Goal: Communication & Community: Answer question/provide support

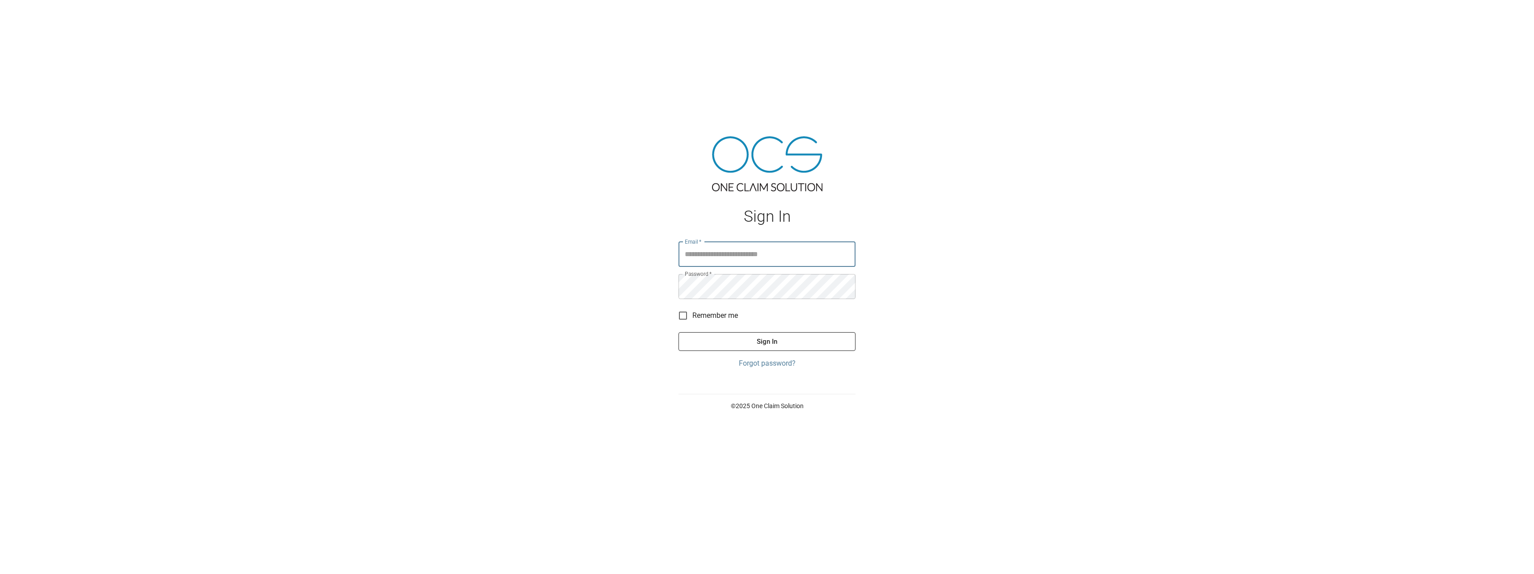
type input "**********"
click at [764, 338] on button "Sign In" at bounding box center [767, 341] width 177 height 19
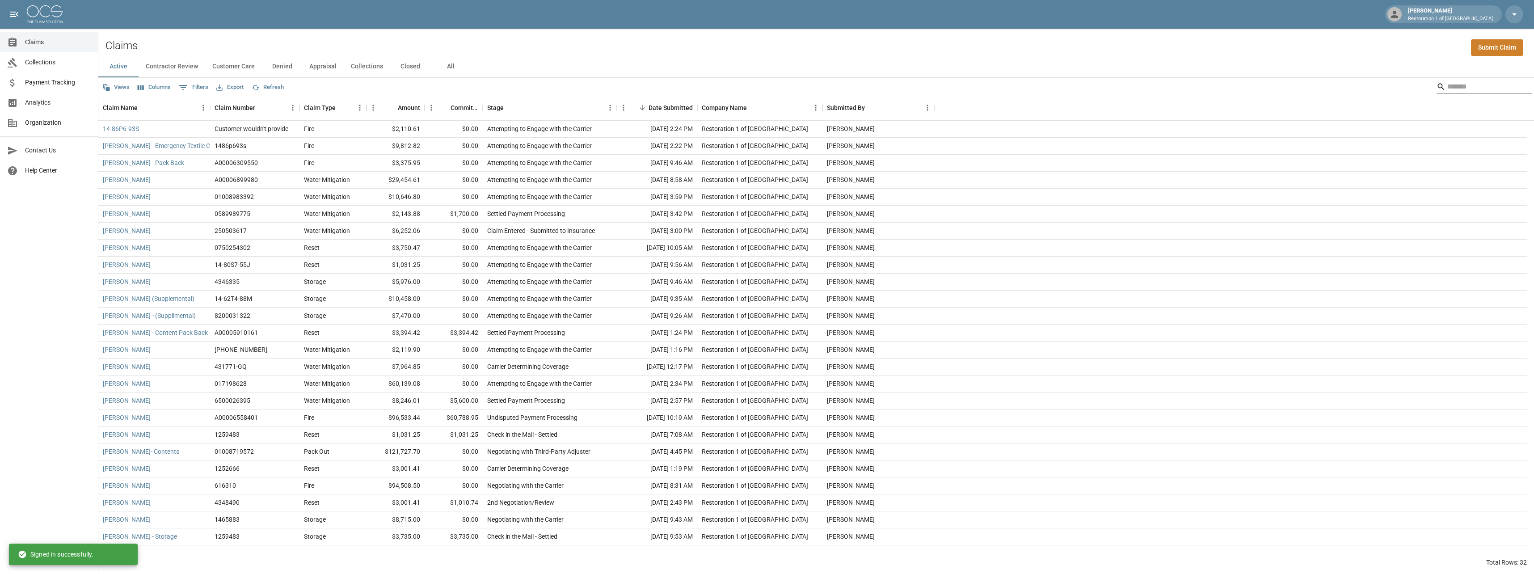
click at [1479, 88] on input "Search" at bounding box center [1484, 87] width 72 height 14
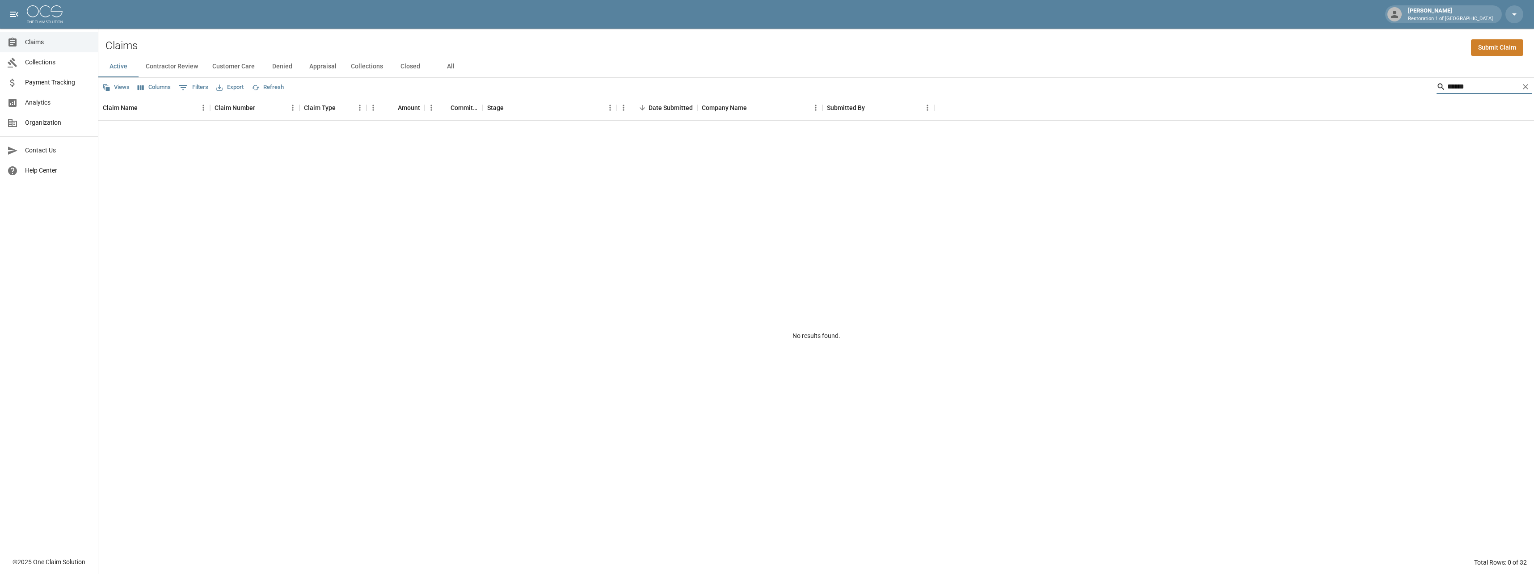
type input "******"
click at [319, 66] on button "Appraisal" at bounding box center [323, 66] width 42 height 21
click at [283, 68] on button "Denied" at bounding box center [282, 66] width 40 height 21
click at [374, 66] on button "Collections" at bounding box center [367, 66] width 46 height 21
click at [411, 66] on button "Closed" at bounding box center [410, 66] width 40 height 21
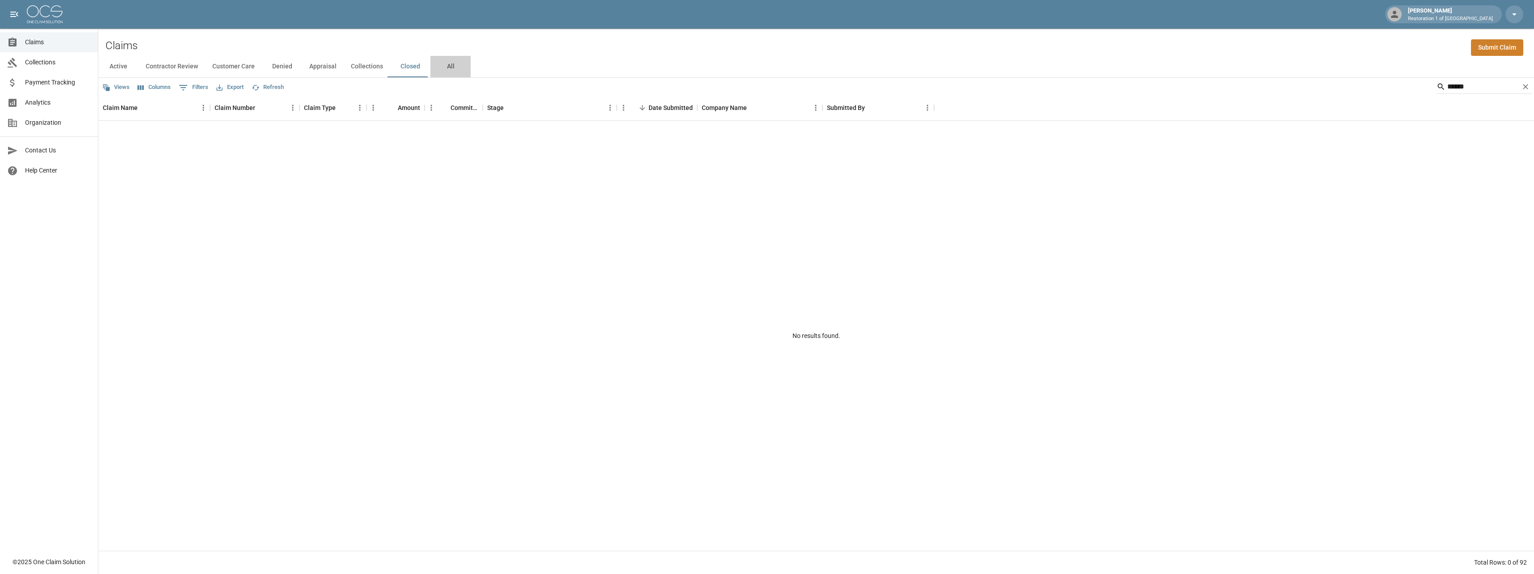
click at [450, 72] on button "All" at bounding box center [451, 66] width 40 height 21
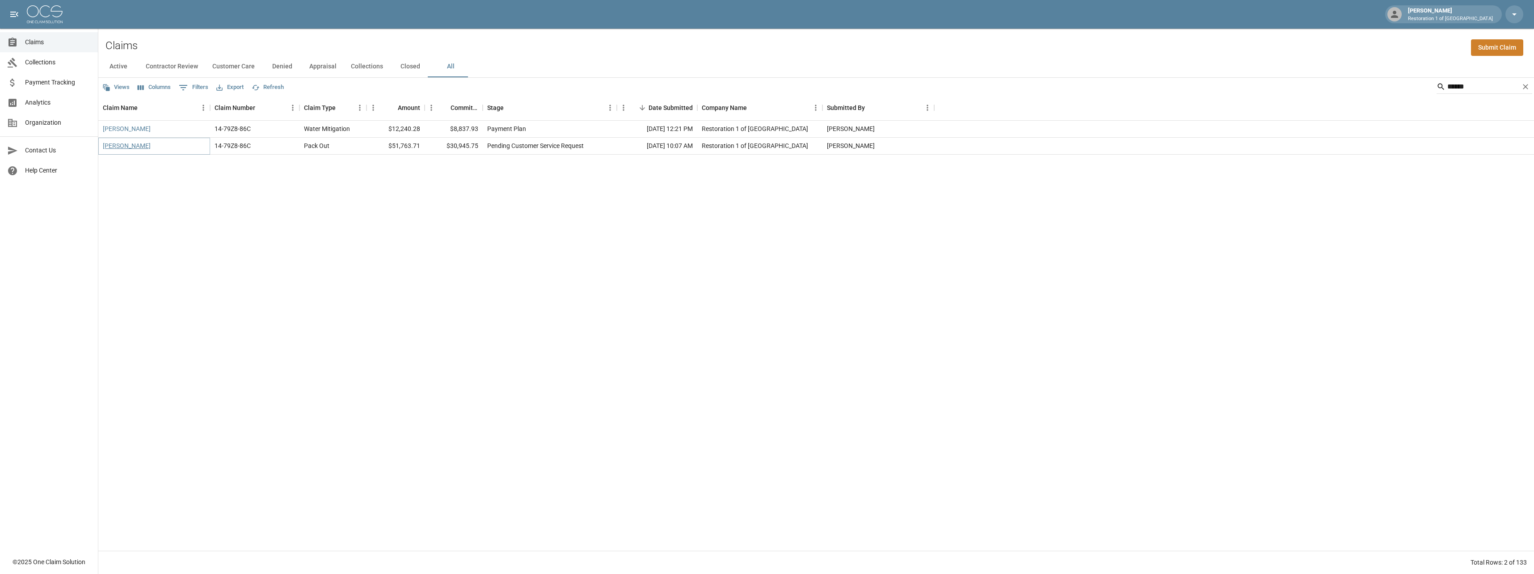
click at [127, 145] on link "[PERSON_NAME]" at bounding box center [127, 145] width 48 height 9
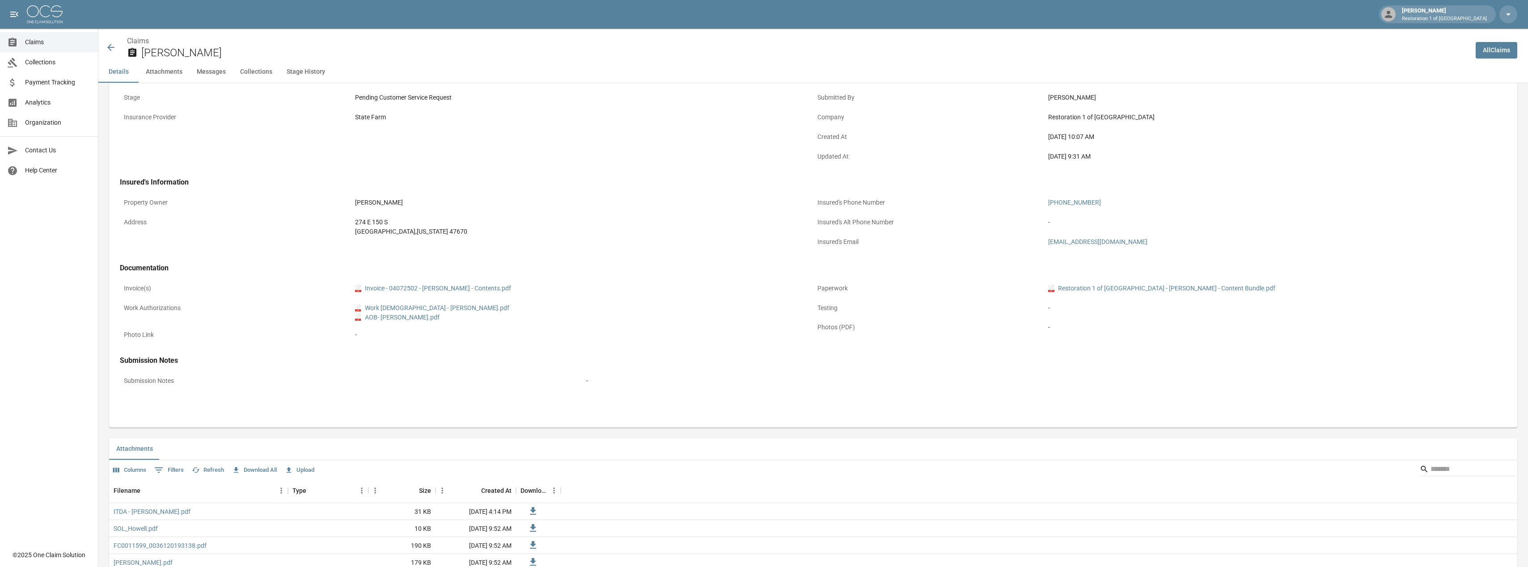
scroll to position [313, 0]
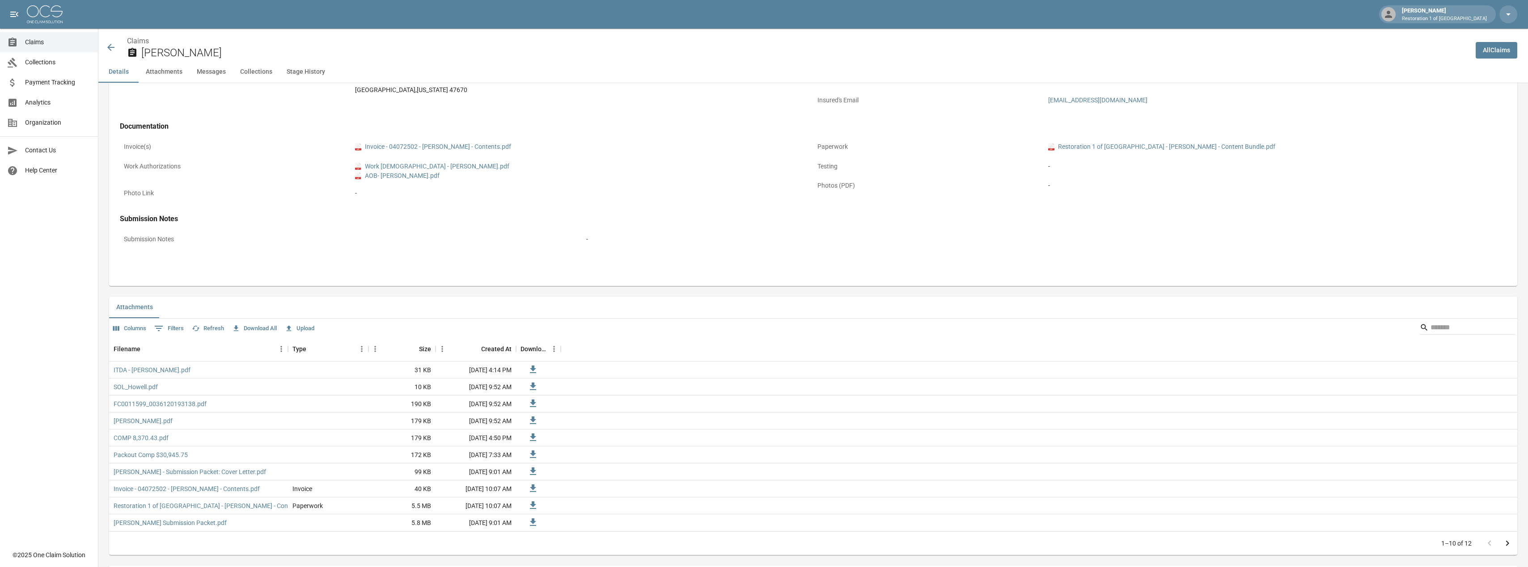
drag, startPoint x: 110, startPoint y: 47, endPoint x: 87, endPoint y: 47, distance: 22.8
click at [110, 47] on icon at bounding box center [110, 47] width 7 height 7
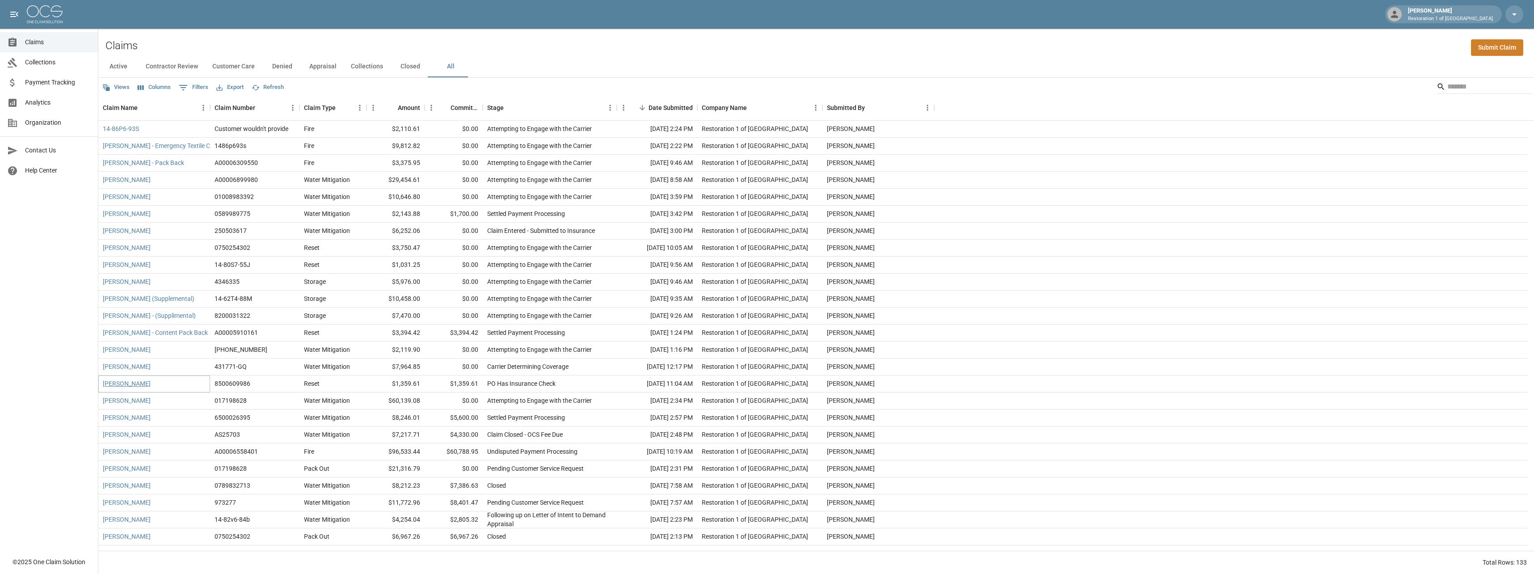
click at [131, 384] on link "[PERSON_NAME]" at bounding box center [127, 383] width 48 height 9
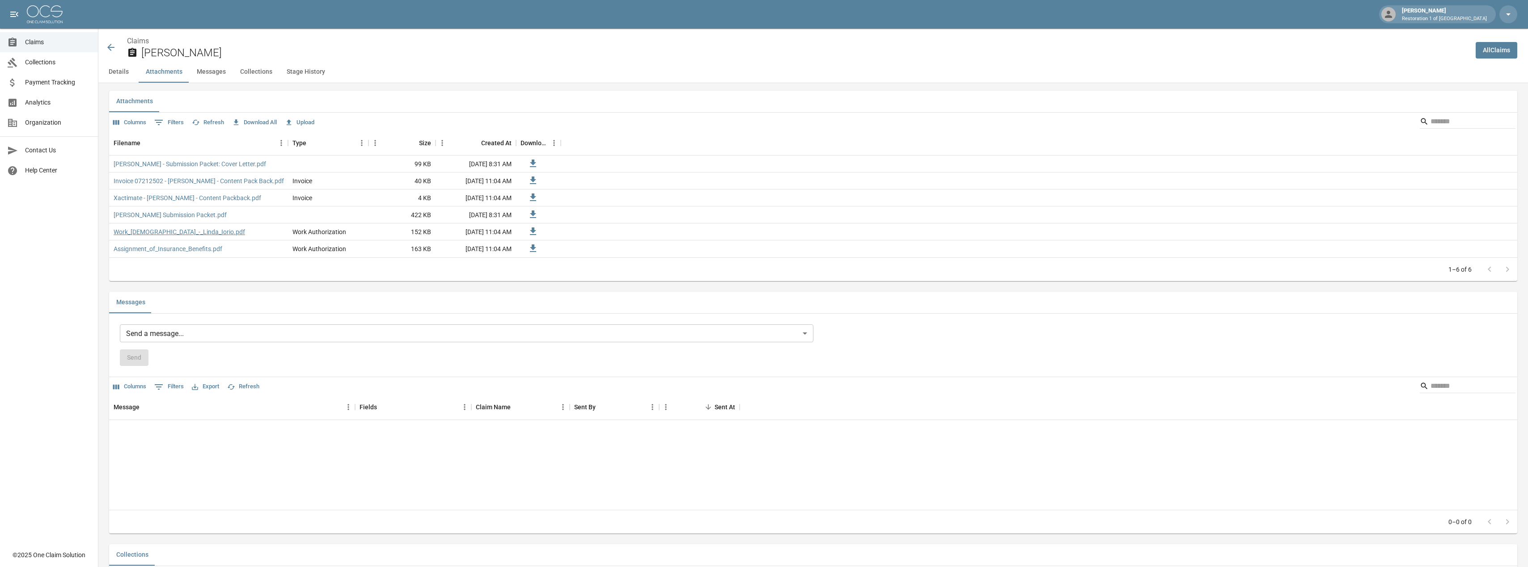
scroll to position [626, 0]
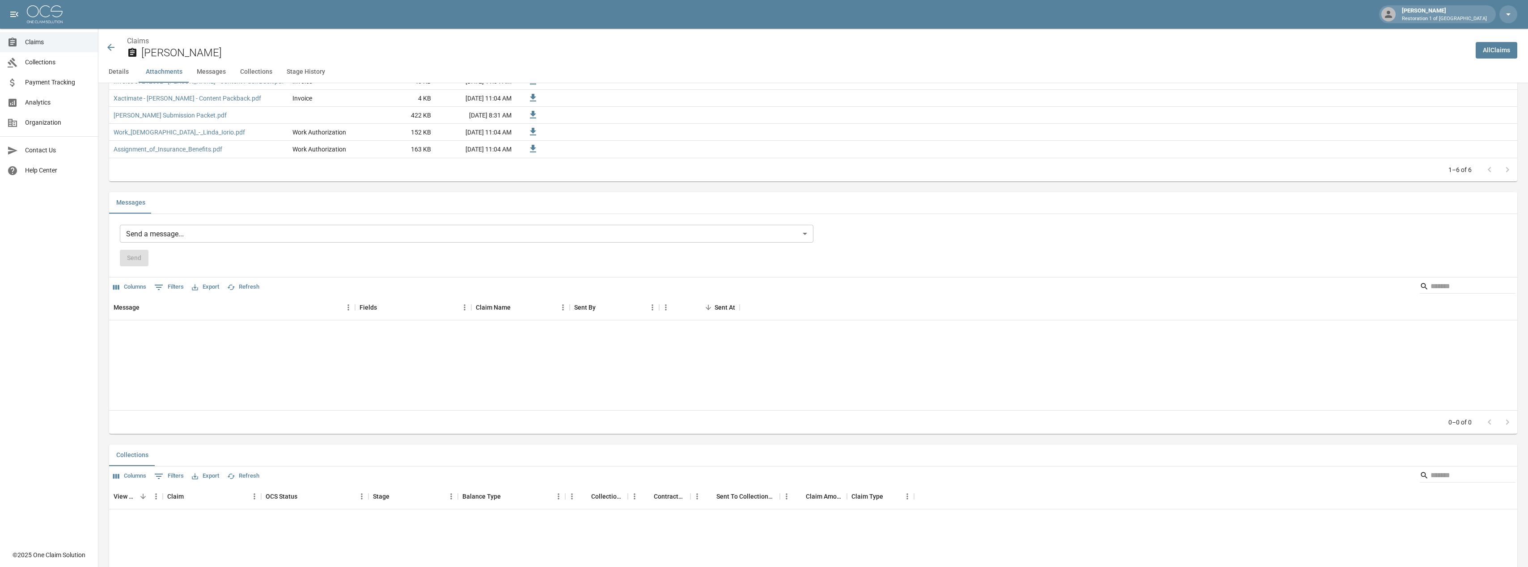
click at [147, 237] on body "[PERSON_NAME] Restoration 1 of Evansville Claims Collections Payment Tracking A…" at bounding box center [764, 98] width 1528 height 1448
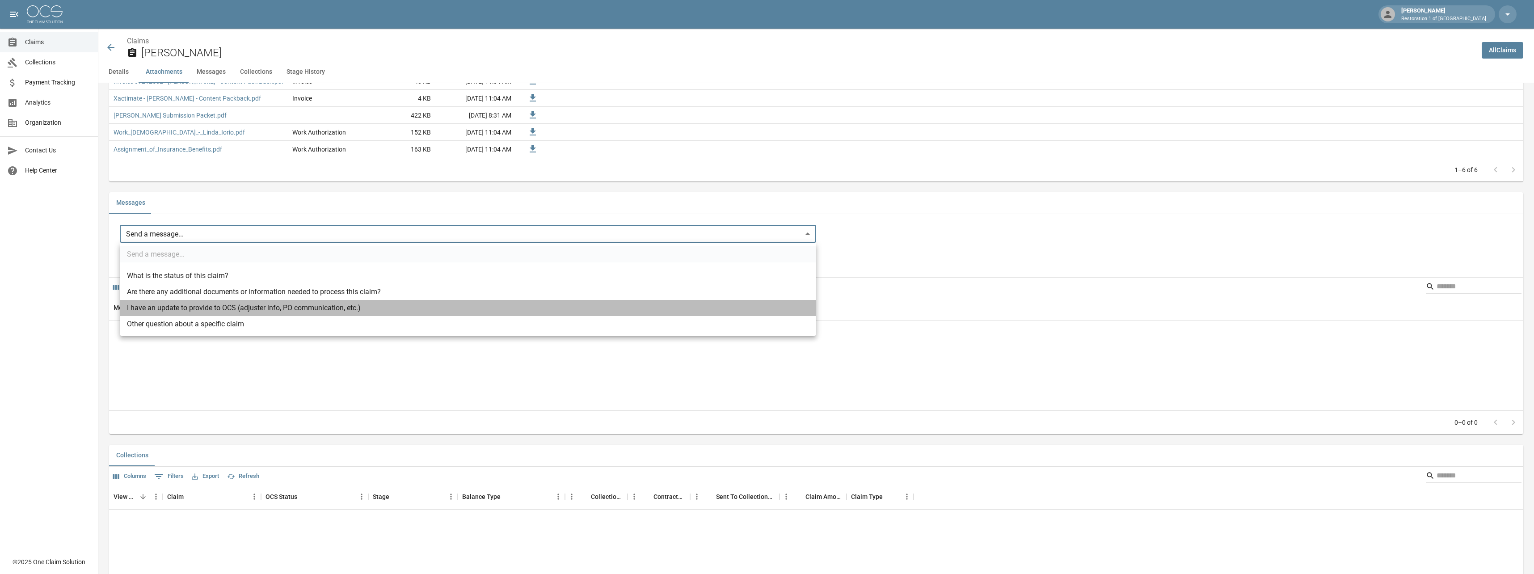
click at [161, 309] on li "I have an update to provide to OCS (adjuster info, PO communication, etc.)" at bounding box center [468, 308] width 697 height 16
type input "**********"
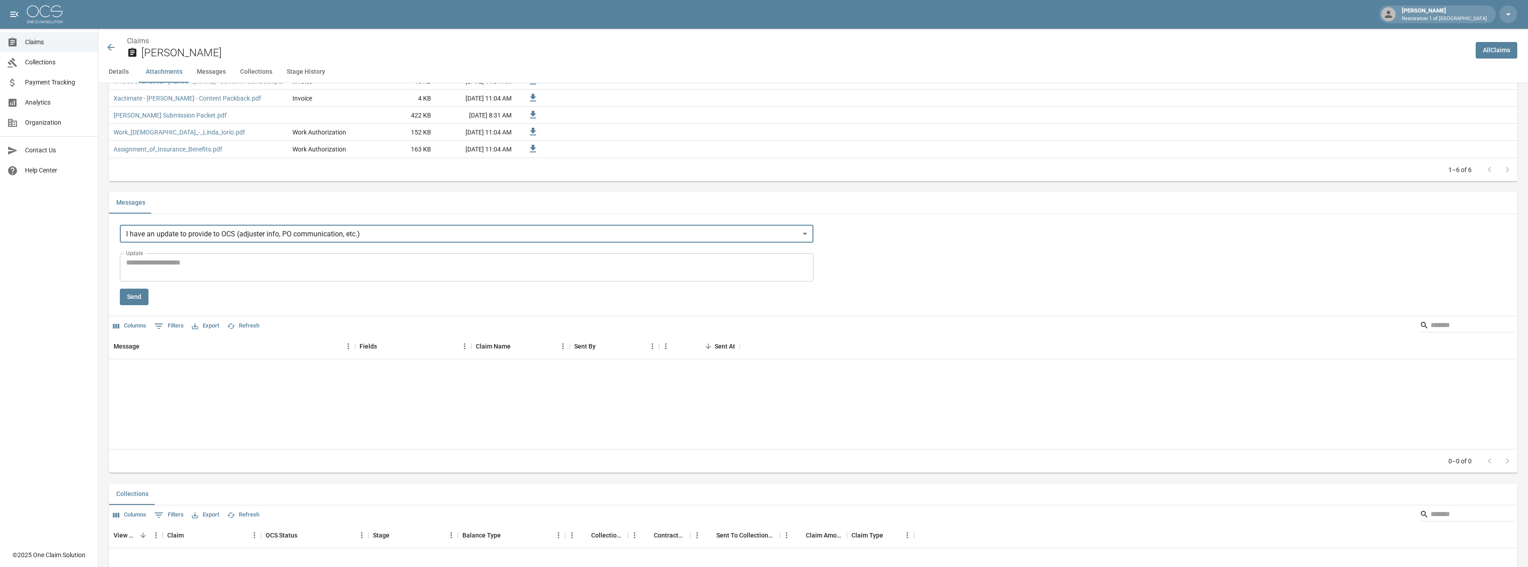
click at [180, 261] on textarea "Update" at bounding box center [466, 268] width 681 height 21
type textarea "**********"
click at [138, 298] on button "Send" at bounding box center [134, 297] width 29 height 17
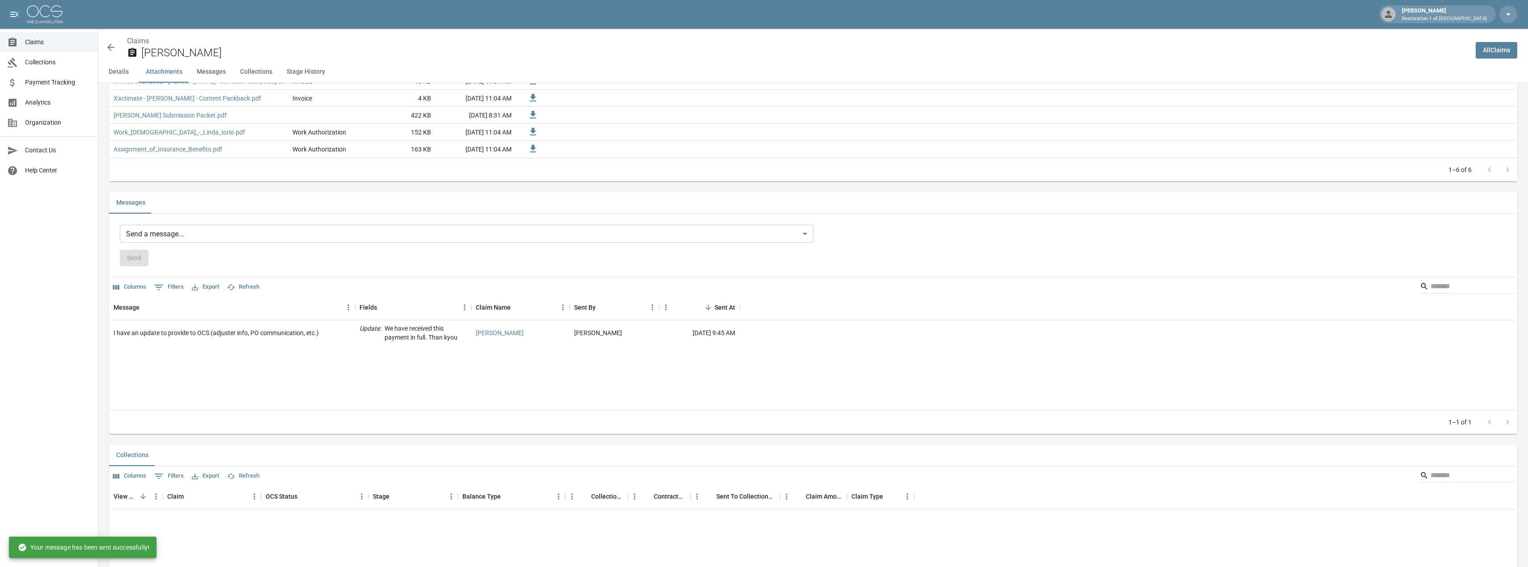
click at [110, 44] on icon at bounding box center [111, 47] width 11 height 11
